Goal: Check status: Check status

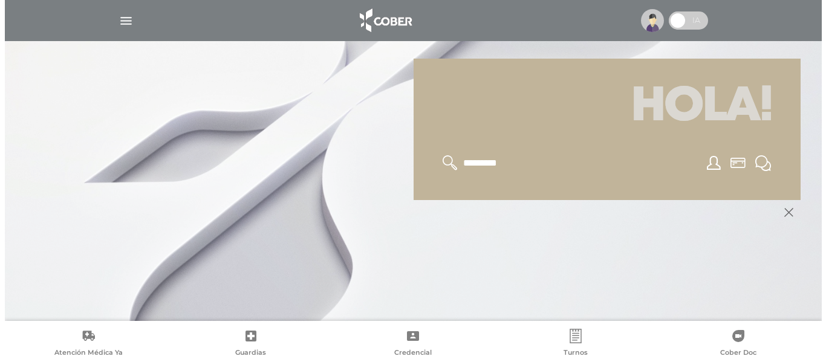
scroll to position [145, 0]
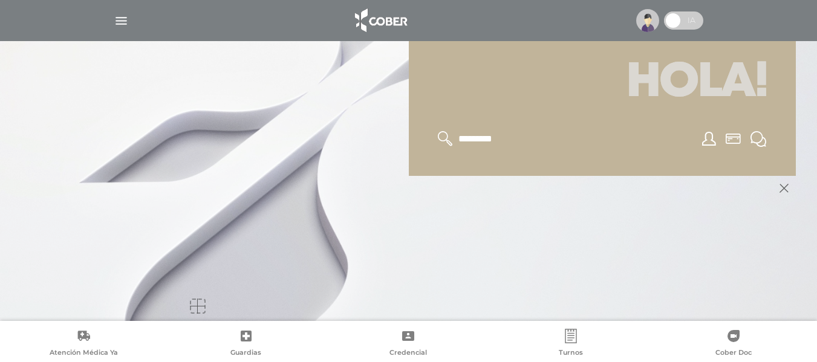
click at [122, 19] on img "button" at bounding box center [121, 20] width 15 height 15
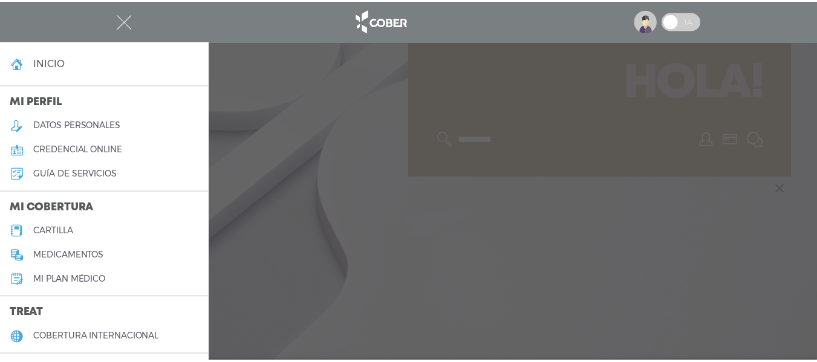
scroll to position [60, 0]
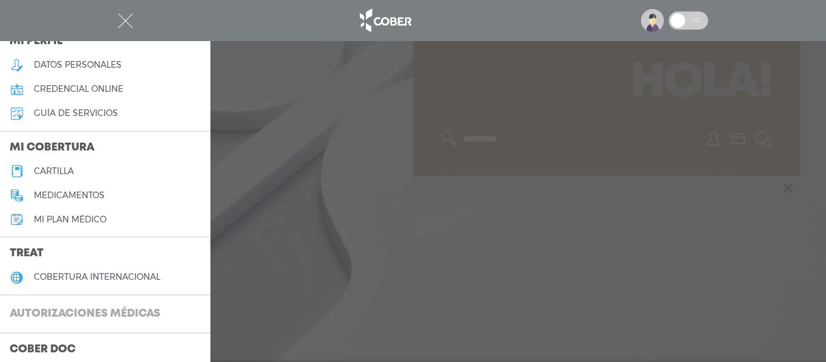
click at [87, 307] on h3 "Autorizaciones médicas" at bounding box center [85, 314] width 170 height 23
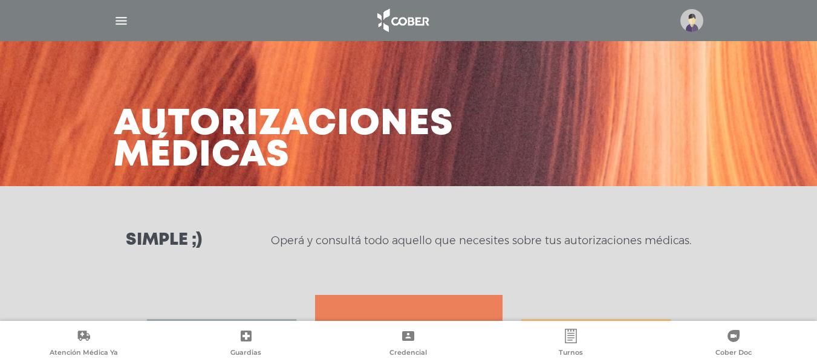
scroll to position [242, 0]
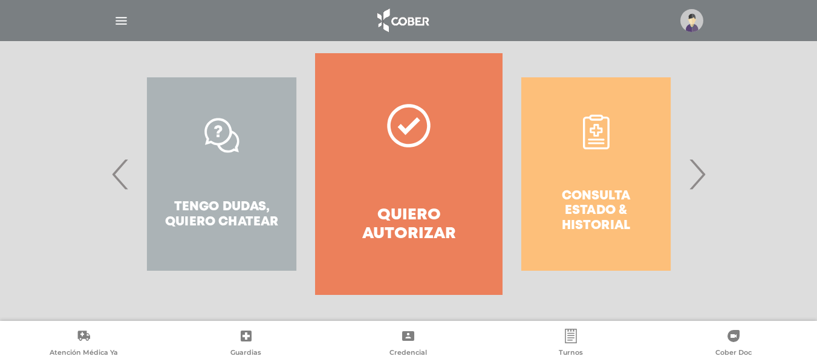
click at [684, 170] on div "Consulta estado & historial" at bounding box center [596, 174] width 187 height 242
click at [698, 171] on span "›" at bounding box center [697, 174] width 24 height 65
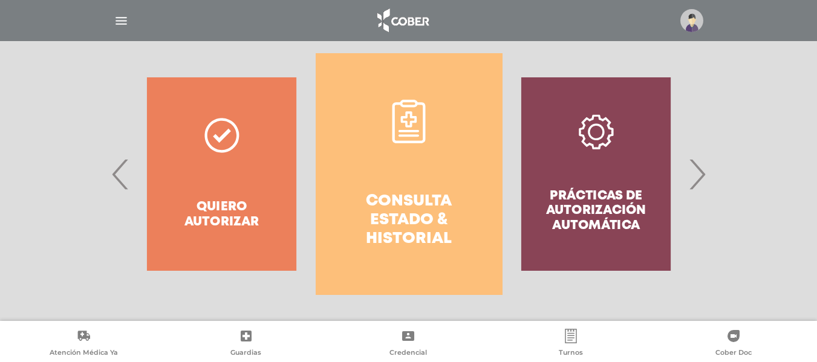
drag, startPoint x: 488, startPoint y: 176, endPoint x: 469, endPoint y: 178, distance: 18.8
click at [482, 177] on link "Consulta estado & historial" at bounding box center [409, 174] width 187 height 242
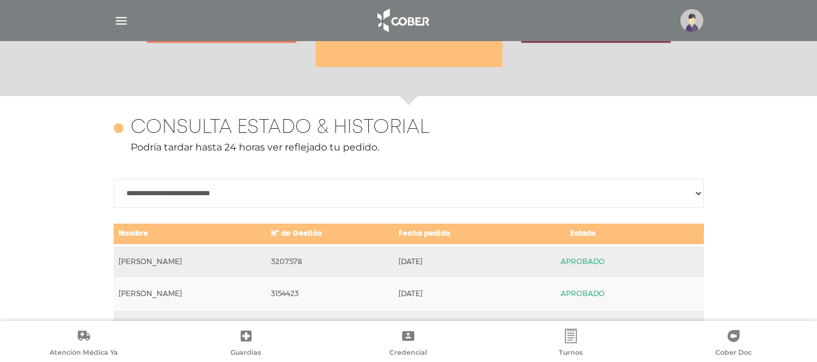
scroll to position [537, 0]
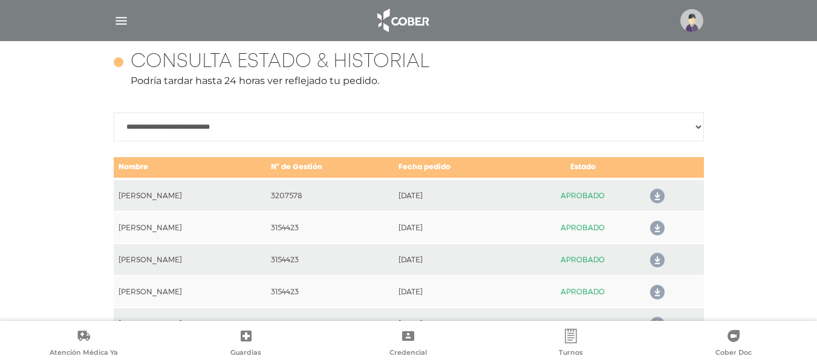
click at [663, 229] on icon at bounding box center [655, 228] width 19 height 19
click at [597, 195] on td "APROBADO" at bounding box center [583, 195] width 120 height 33
click at [660, 195] on icon at bounding box center [655, 196] width 19 height 19
click at [661, 227] on icon at bounding box center [655, 228] width 19 height 19
click at [662, 252] on icon at bounding box center [655, 260] width 19 height 19
